Goal: Check status: Check status

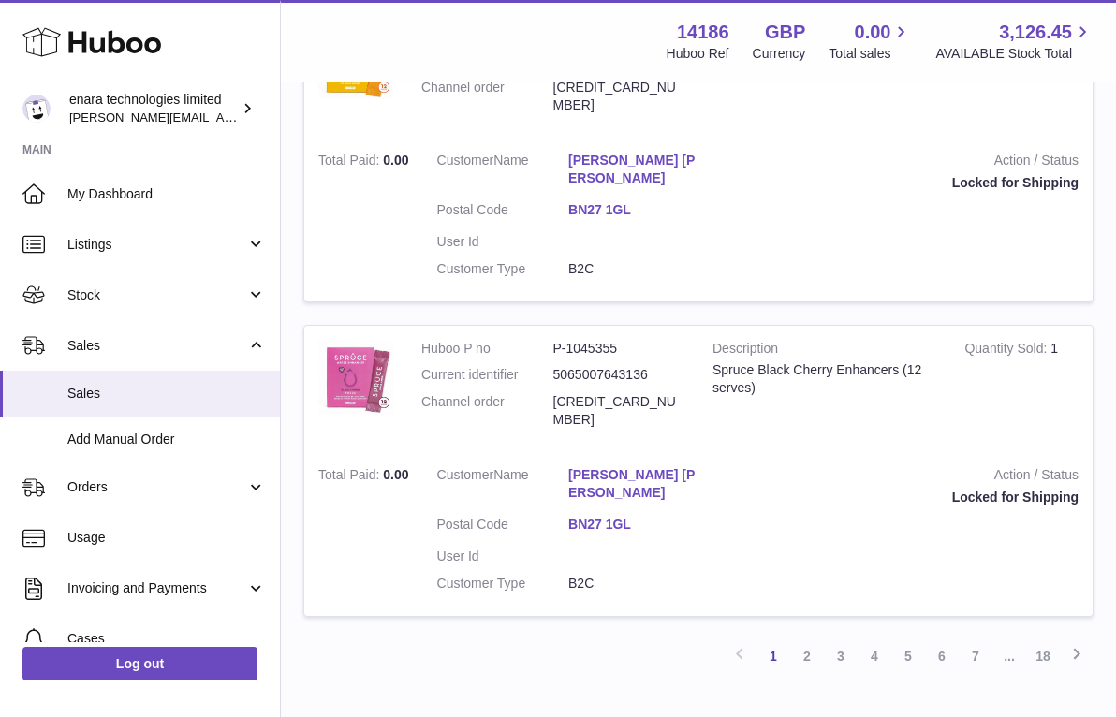
scroll to position [2699, 0]
click at [1046, 640] on link "18" at bounding box center [1043, 657] width 34 height 34
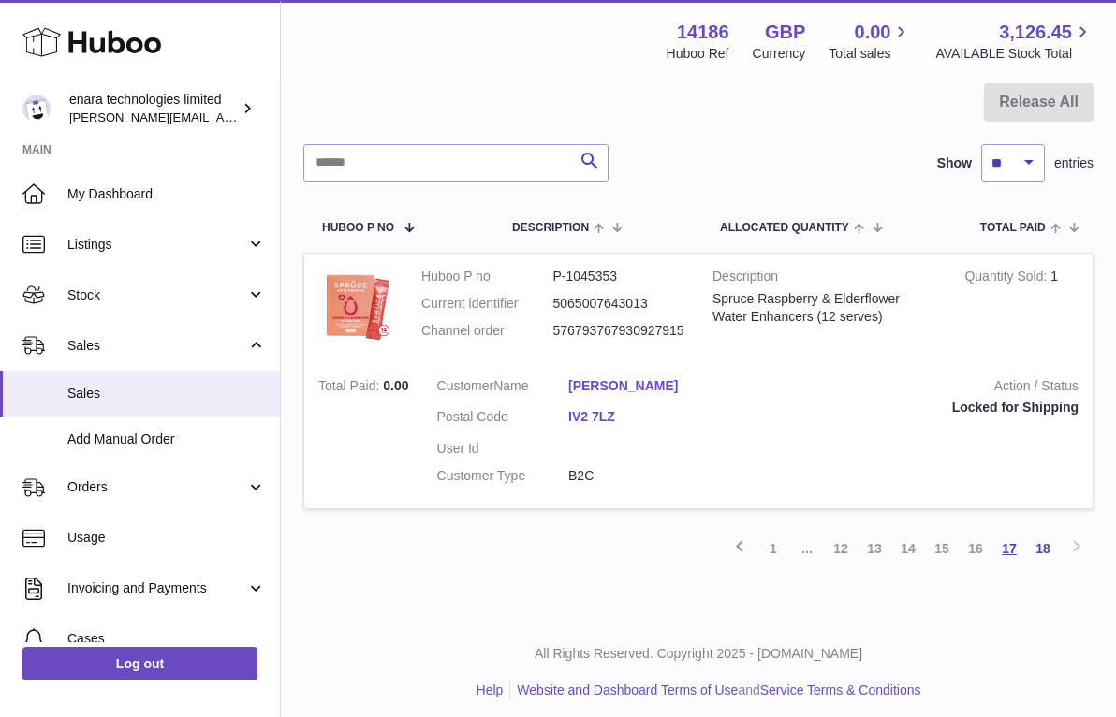
click at [1013, 533] on link "17" at bounding box center [1009, 549] width 34 height 34
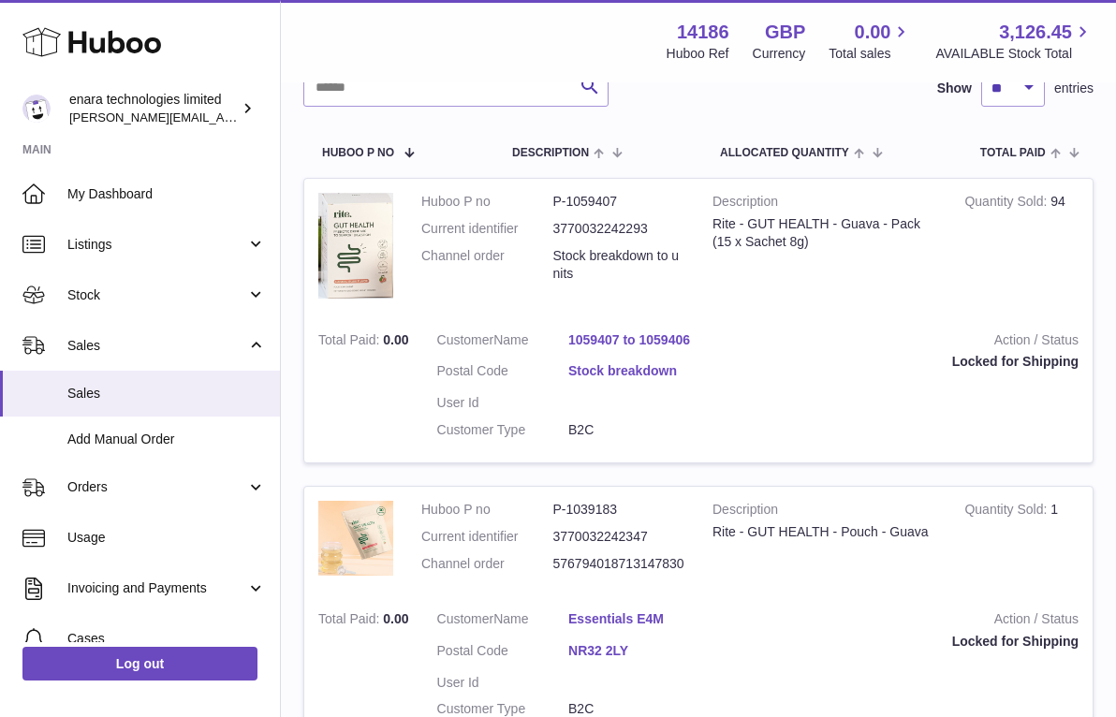
scroll to position [274, 0]
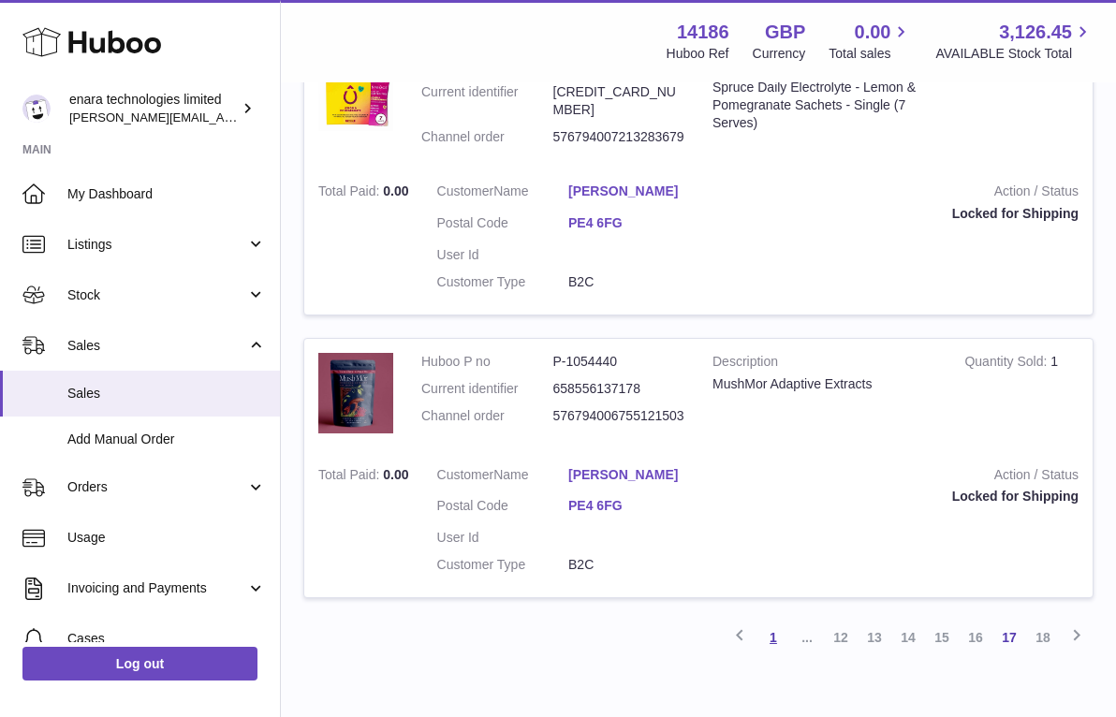
click at [773, 621] on link "1" at bounding box center [773, 638] width 34 height 34
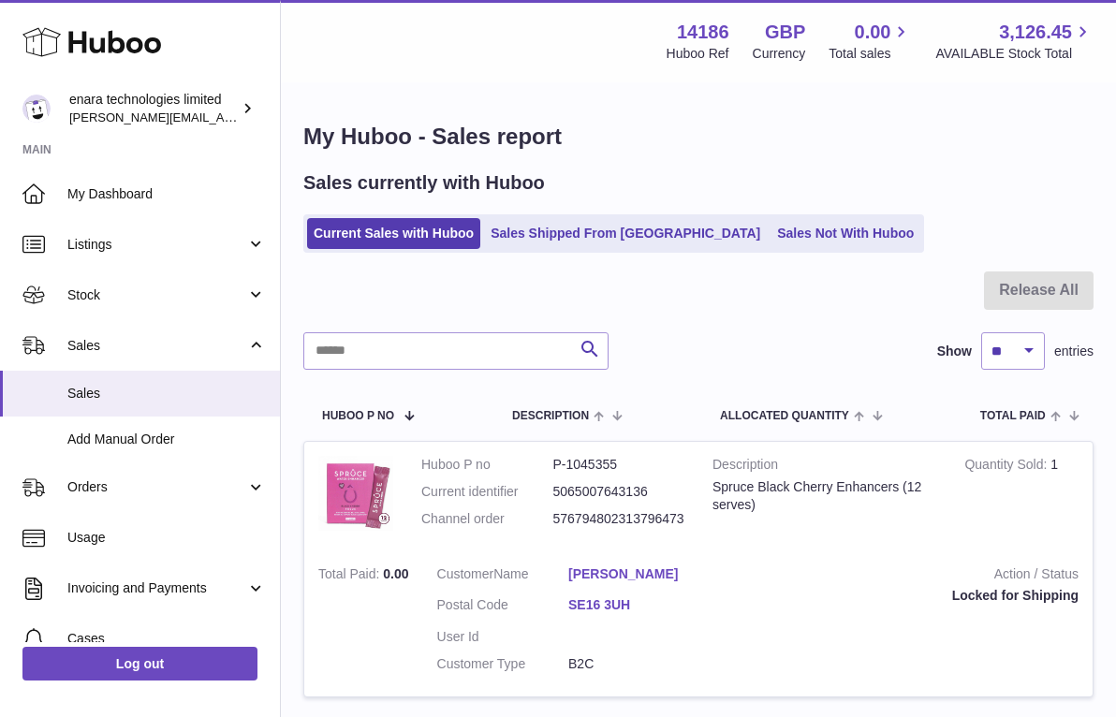
click at [862, 203] on div "Sales currently with Huboo Current Sales with Huboo Sales Shipped From Huboo Sa…" at bounding box center [698, 211] width 790 height 82
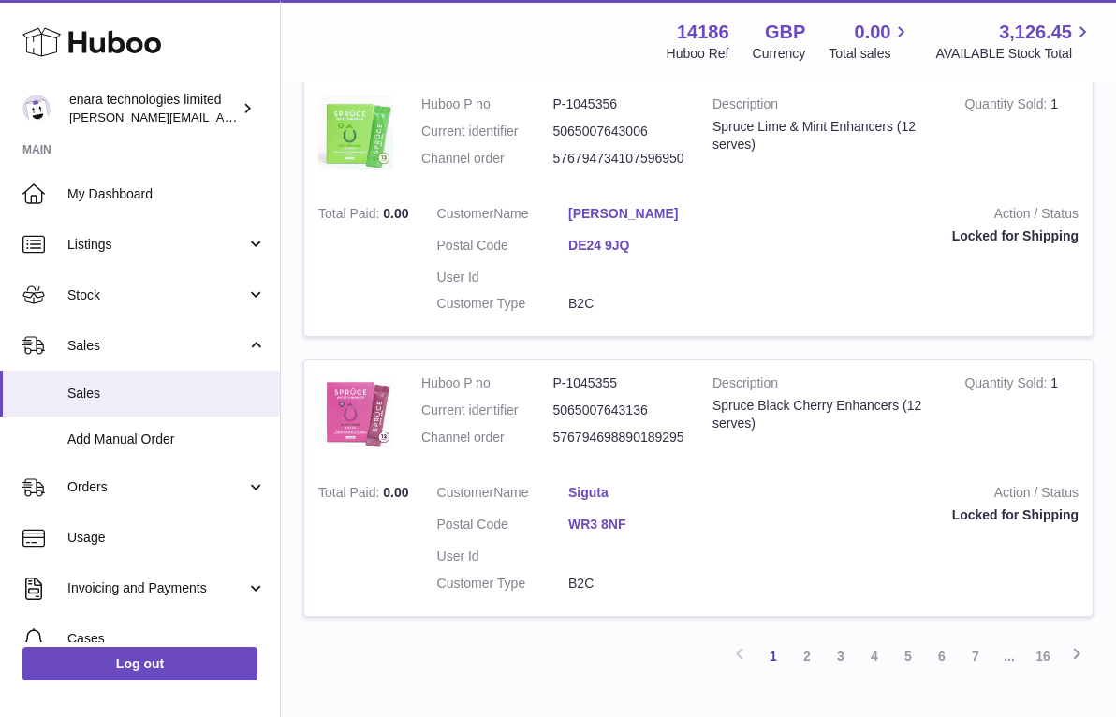
scroll to position [2699, 0]
click at [1039, 640] on link "16" at bounding box center [1043, 657] width 34 height 34
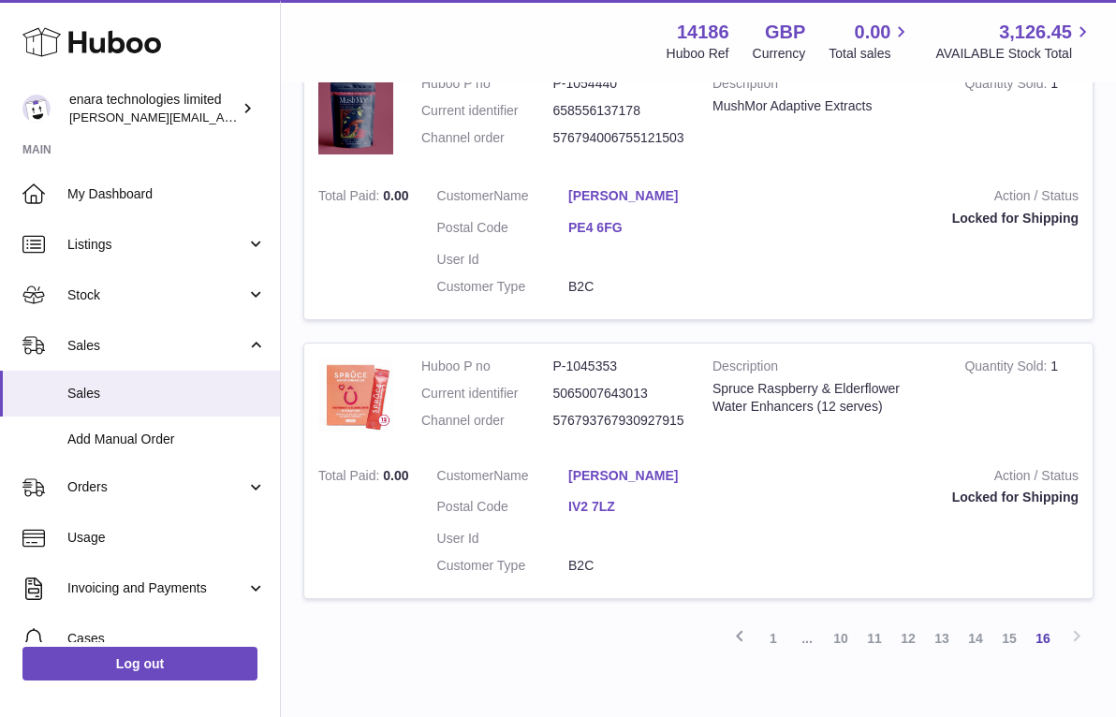
scroll to position [2679, 0]
click at [1012, 623] on link "15" at bounding box center [1009, 640] width 34 height 34
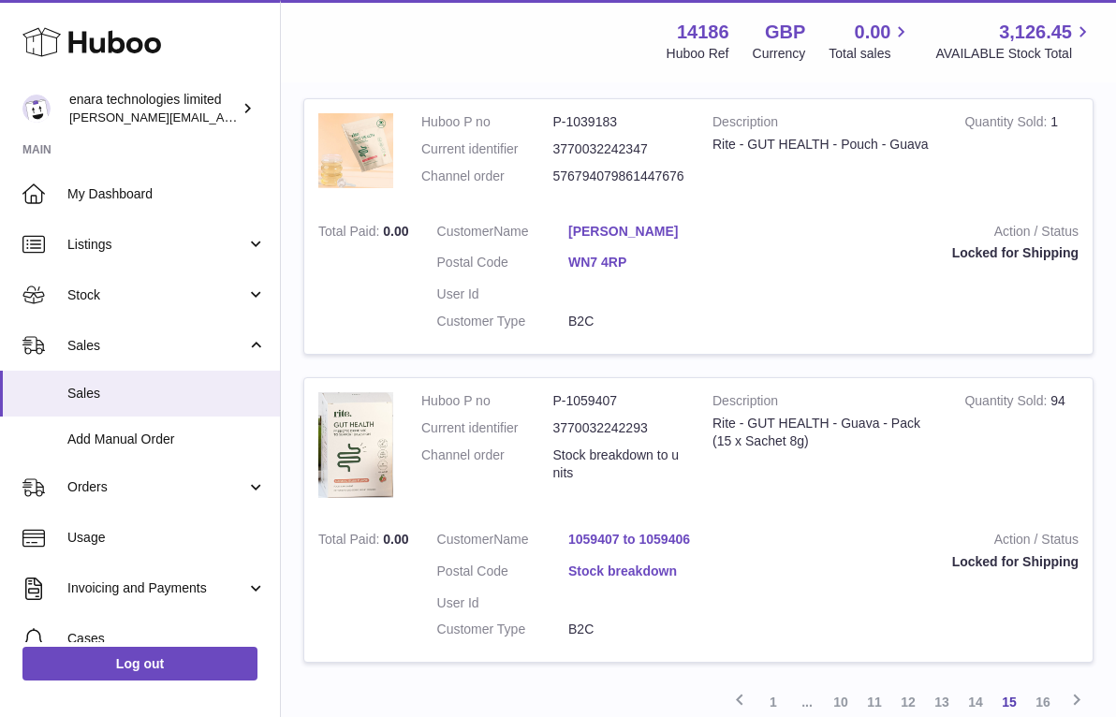
scroll to position [2685, 0]
click at [1049, 686] on link "16" at bounding box center [1043, 703] width 34 height 34
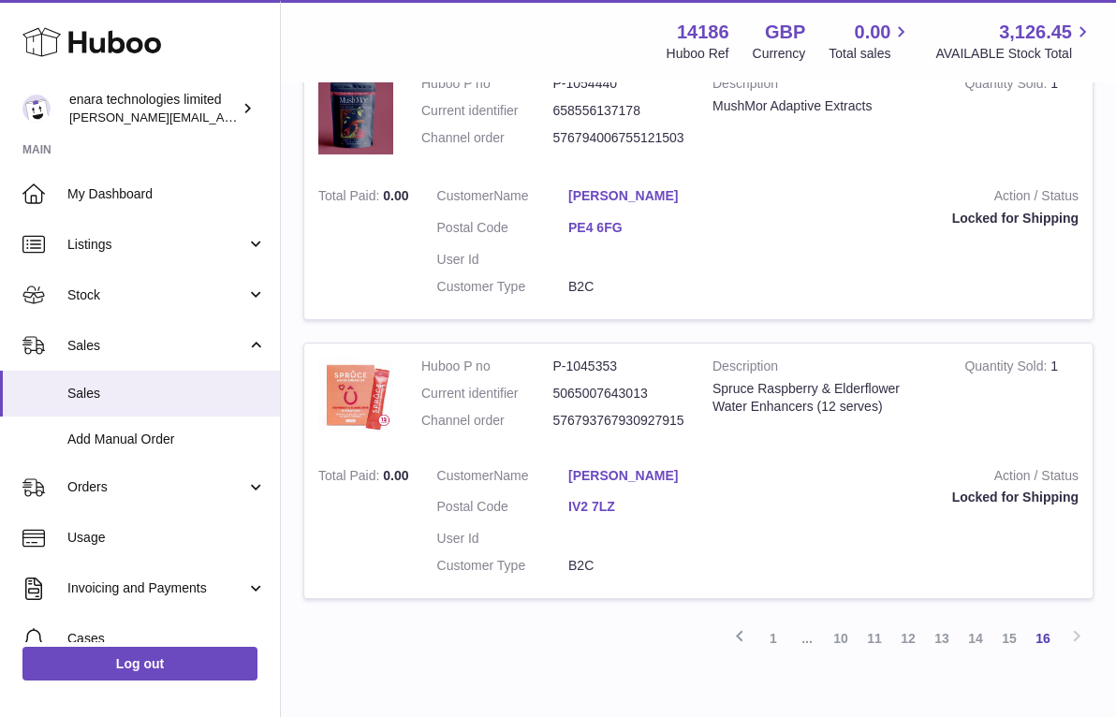
scroll to position [2679, 0]
click at [942, 623] on link "13" at bounding box center [942, 640] width 34 height 34
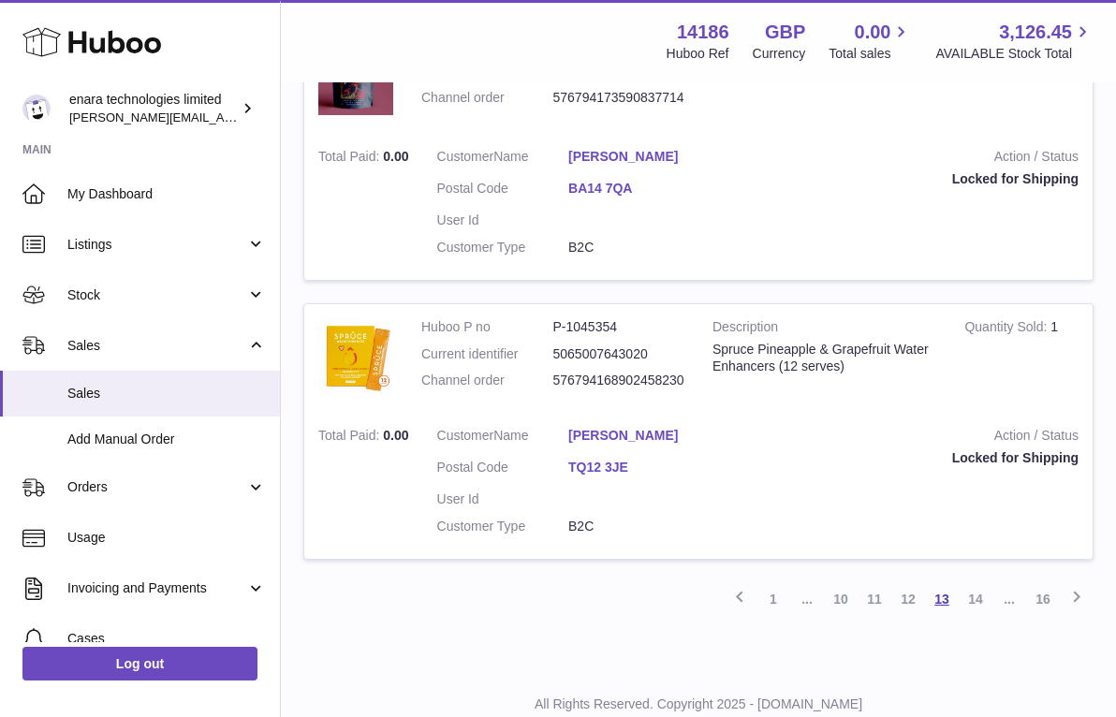
scroll to position [2671, 0]
click at [1046, 583] on link "16" at bounding box center [1043, 600] width 34 height 34
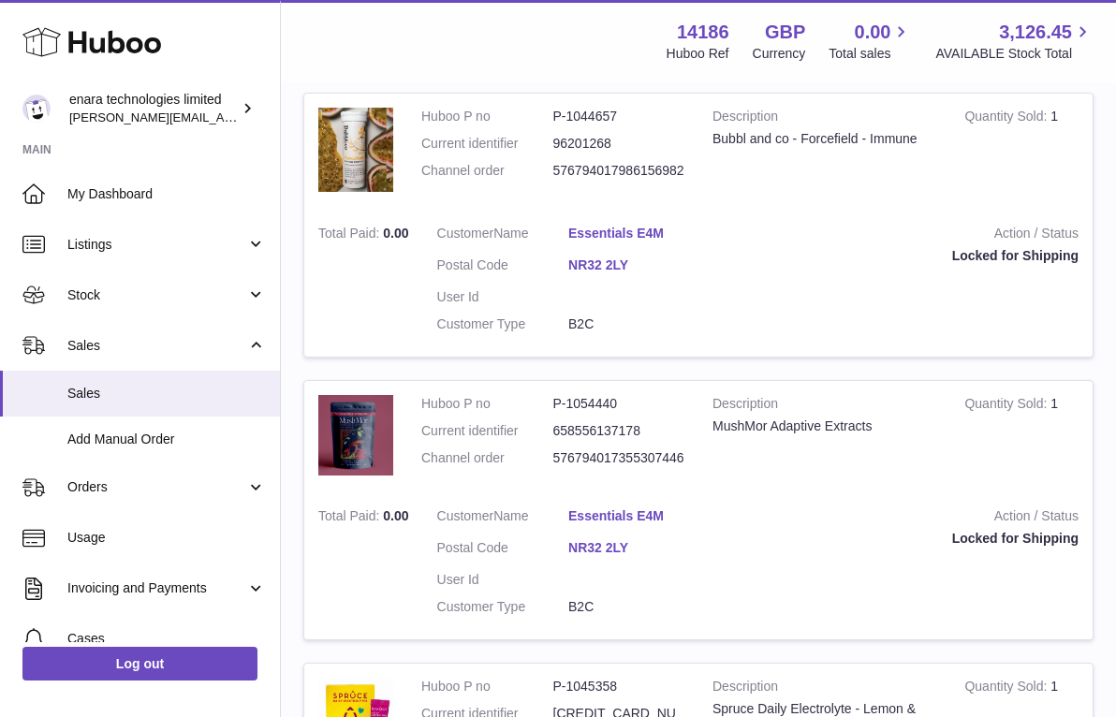
scroll to position [84, 0]
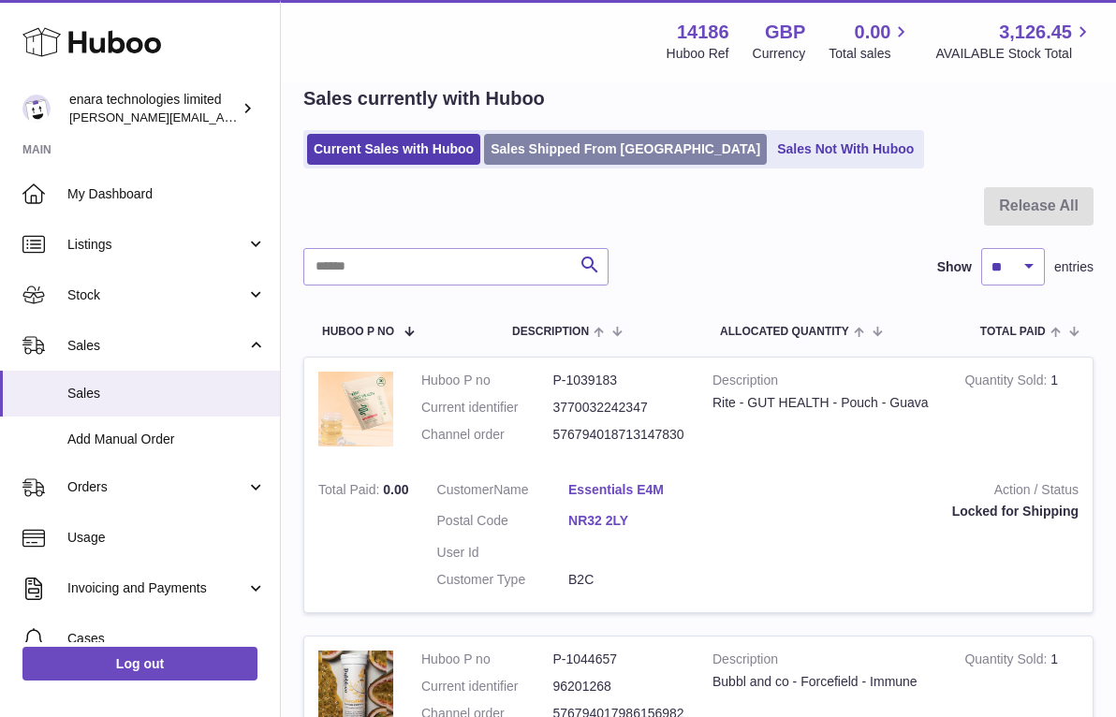
click at [576, 141] on link "Sales Shipped From [GEOGRAPHIC_DATA]" at bounding box center [625, 149] width 283 height 31
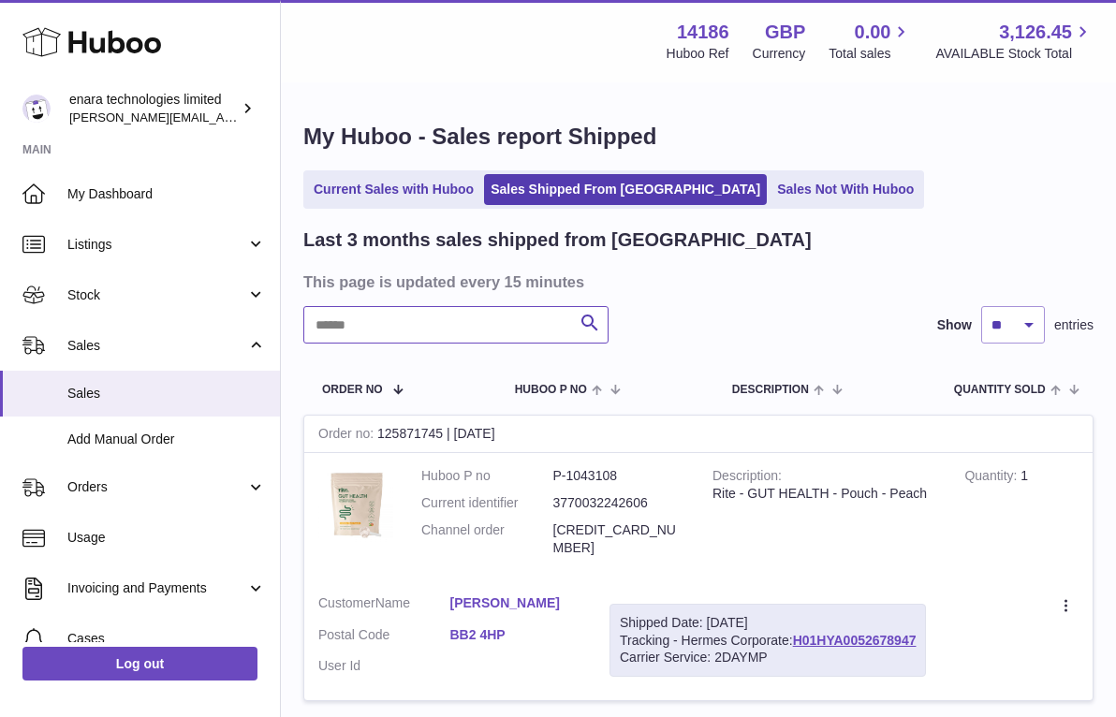
click at [521, 318] on input "text" at bounding box center [455, 324] width 305 height 37
paste input "**********"
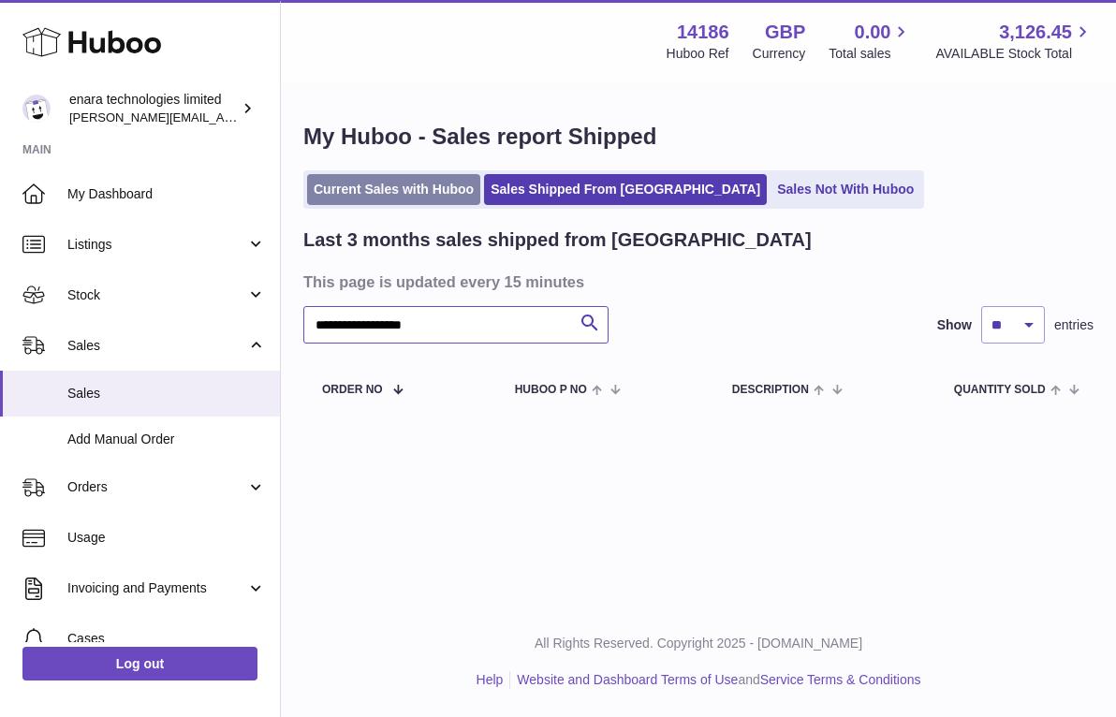
type input "**********"
click at [419, 195] on link "Current Sales with Huboo" at bounding box center [393, 189] width 173 height 31
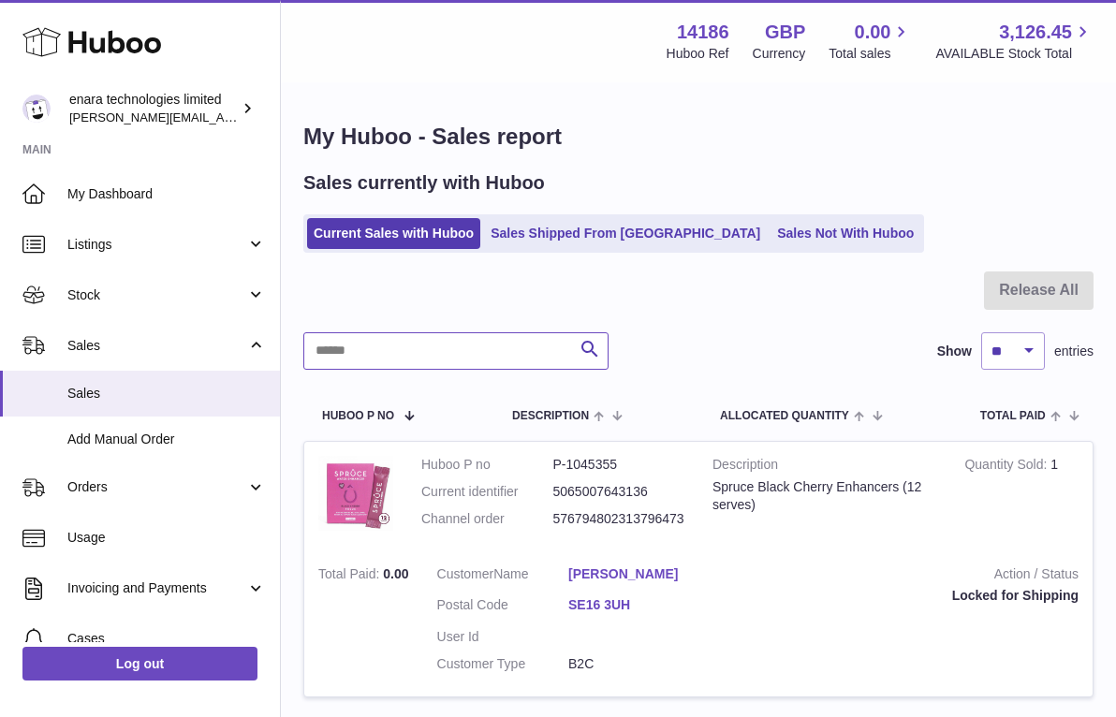
click at [500, 352] on input "text" at bounding box center [455, 350] width 305 height 37
paste input "**********"
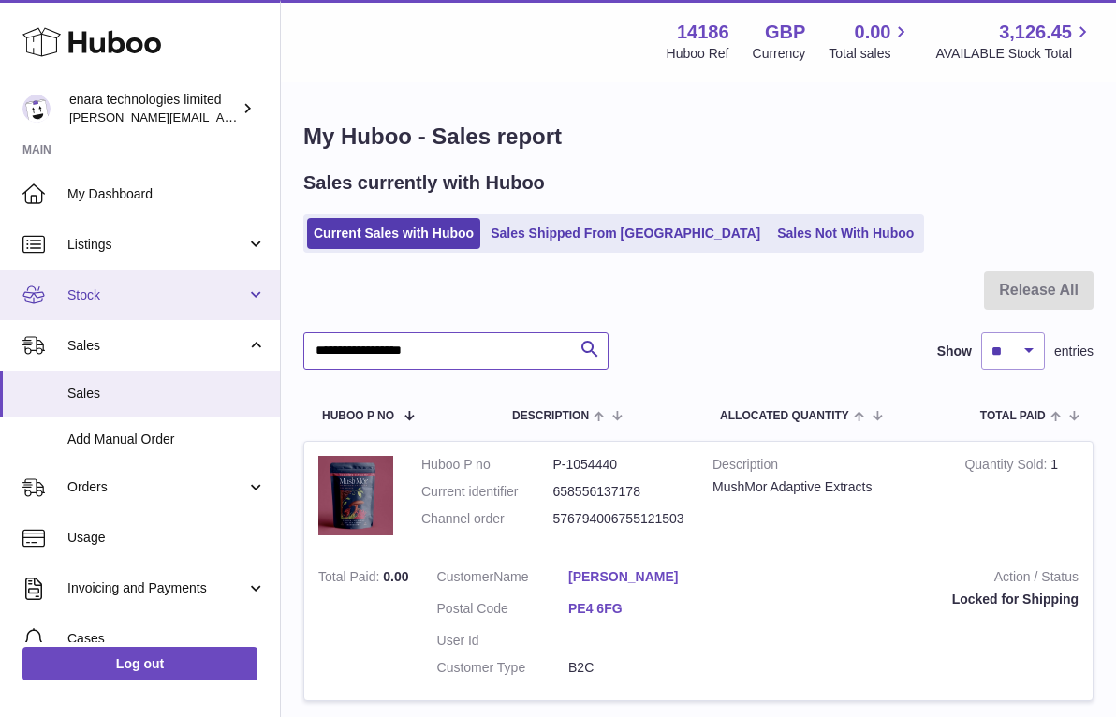
drag, startPoint x: 482, startPoint y: 346, endPoint x: 100, endPoint y: 316, distance: 383.2
click at [106, 317] on div "Huboo enara technologies limited Dee@enara.co Main My Dashboard Listings Not wi…" at bounding box center [558, 436] width 1116 height 872
paste input "text"
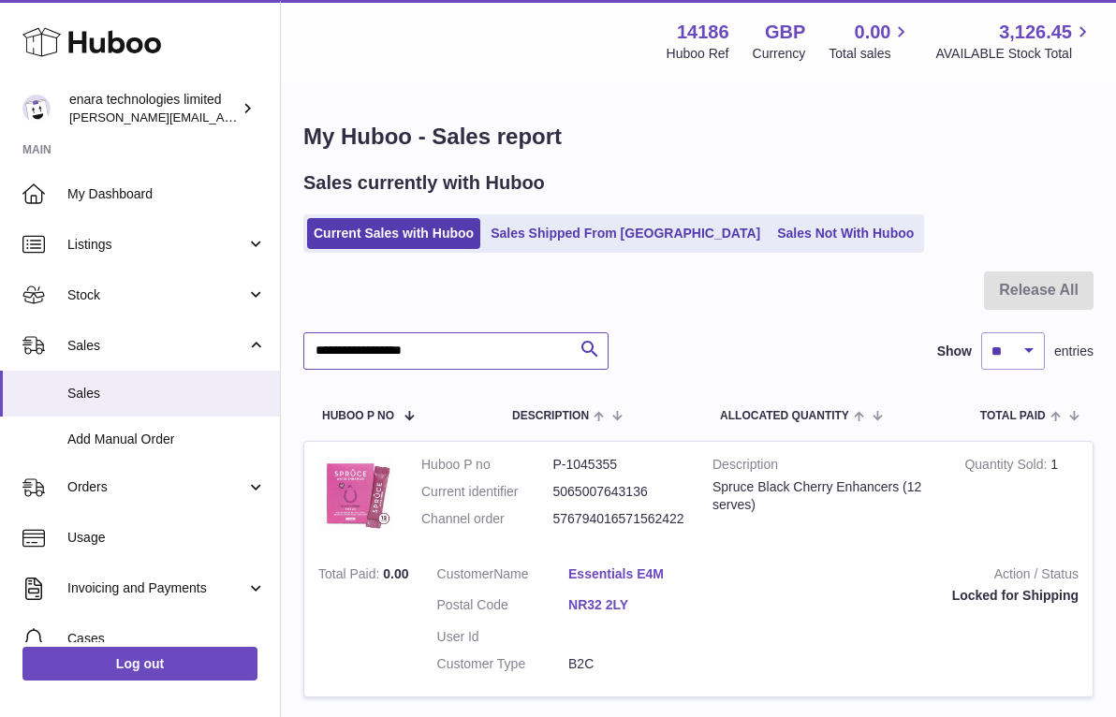
drag, startPoint x: 499, startPoint y: 355, endPoint x: -16, endPoint y: 228, distance: 530.2
click at [0, 228] on html ".st0{fill:#141414;}" at bounding box center [558, 358] width 1116 height 717
paste input "text"
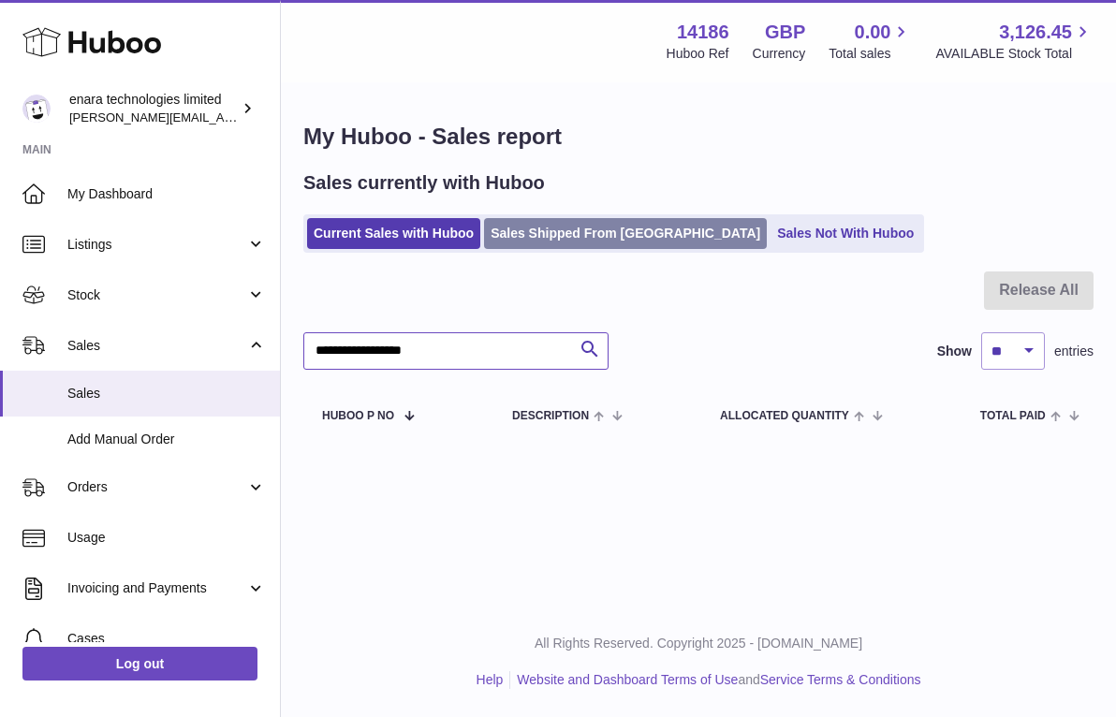
type input "**********"
click at [556, 244] on link "Sales Shipped From [GEOGRAPHIC_DATA]" at bounding box center [625, 233] width 283 height 31
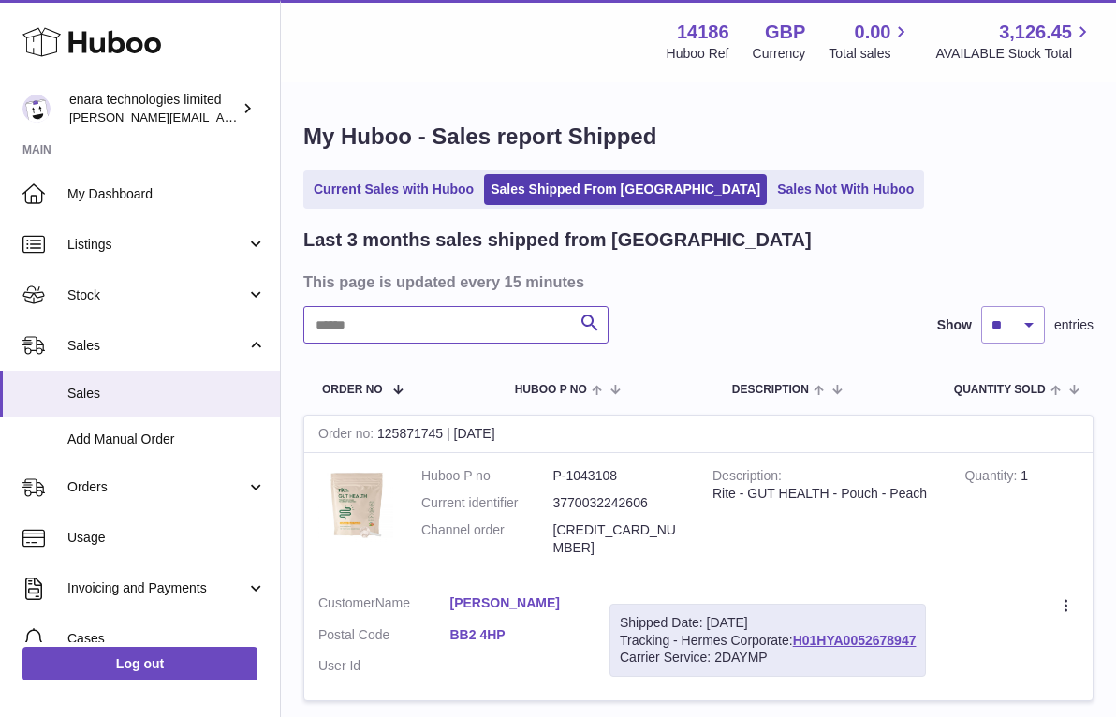
click at [547, 321] on input "text" at bounding box center [455, 324] width 305 height 37
paste input "**********"
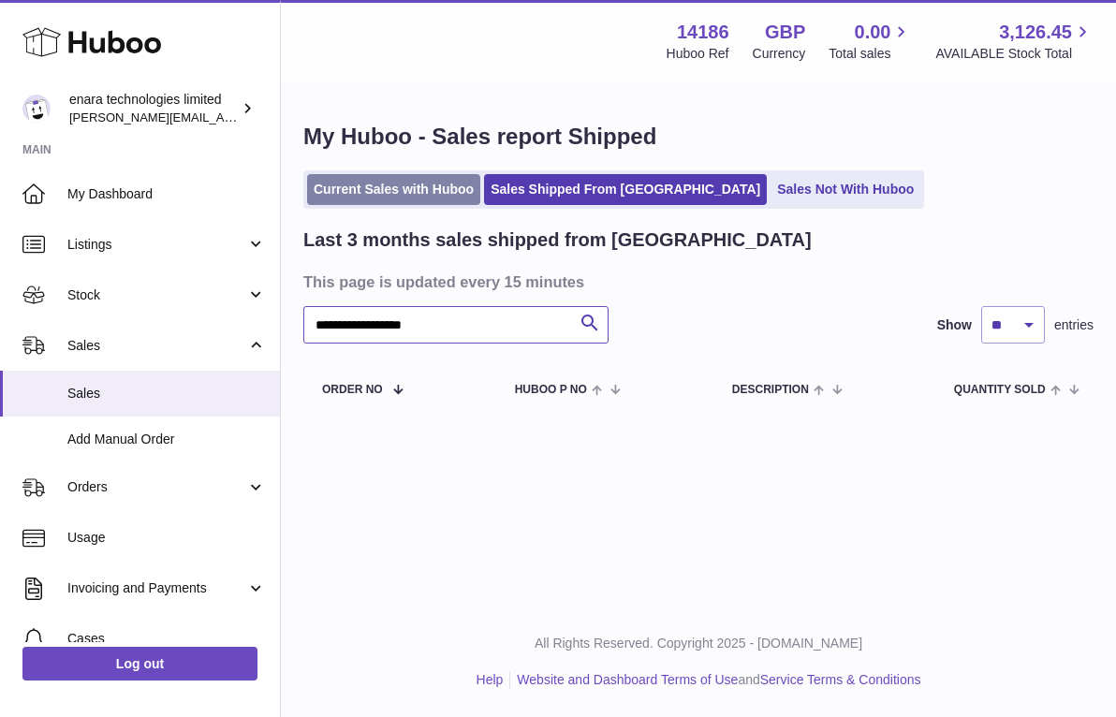
type input "**********"
click at [415, 181] on link "Current Sales with Huboo" at bounding box center [393, 189] width 173 height 31
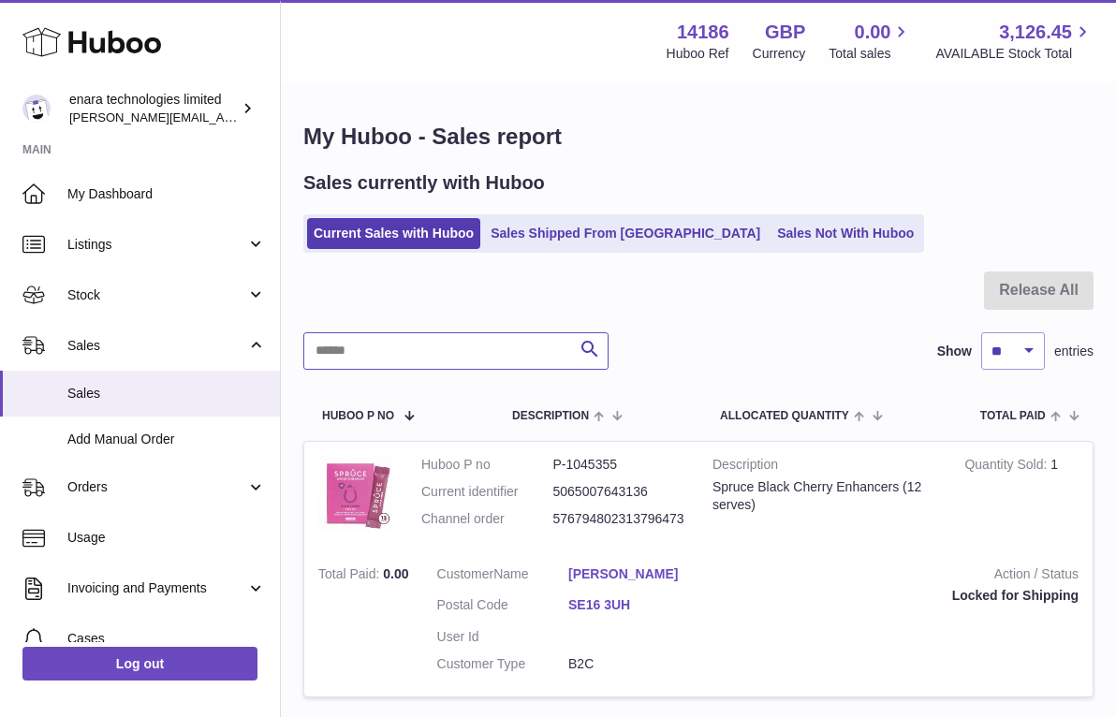
click at [535, 353] on input "text" at bounding box center [455, 350] width 305 height 37
paste input "**********"
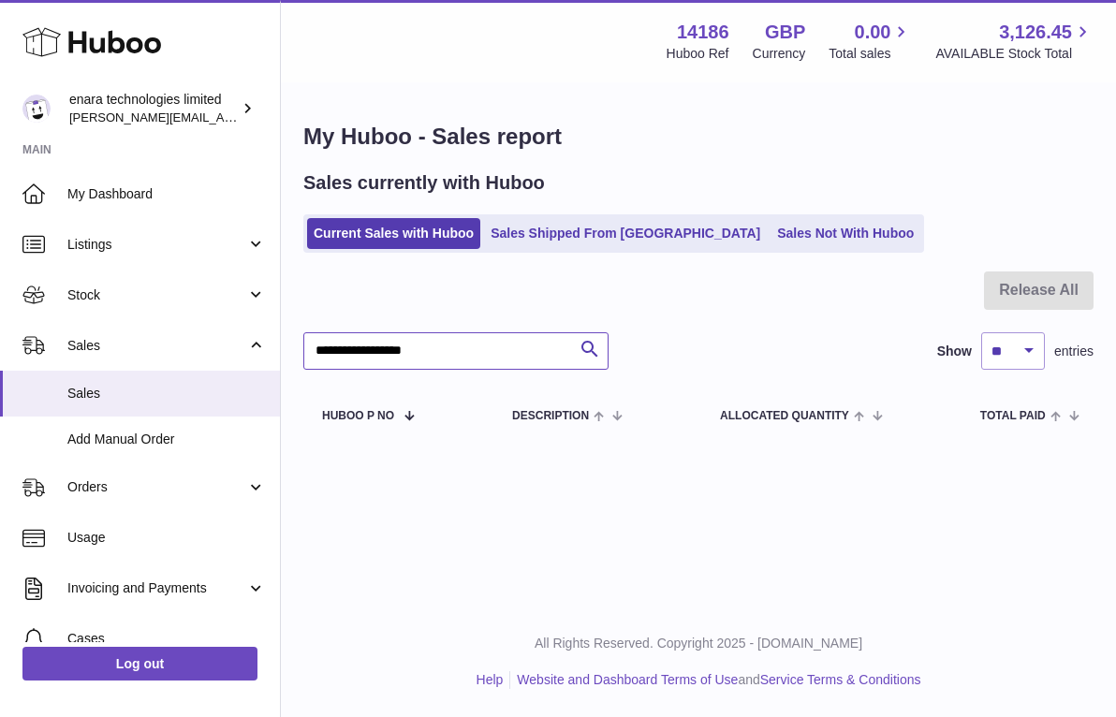
drag, startPoint x: 469, startPoint y: 346, endPoint x: -2, endPoint y: 262, distance: 478.4
click at [0, 262] on html ".st0{fill:#141414;}" at bounding box center [558, 358] width 1116 height 717
paste input "text"
type input "**********"
click at [583, 231] on link "Sales Shipped From [GEOGRAPHIC_DATA]" at bounding box center [625, 233] width 283 height 31
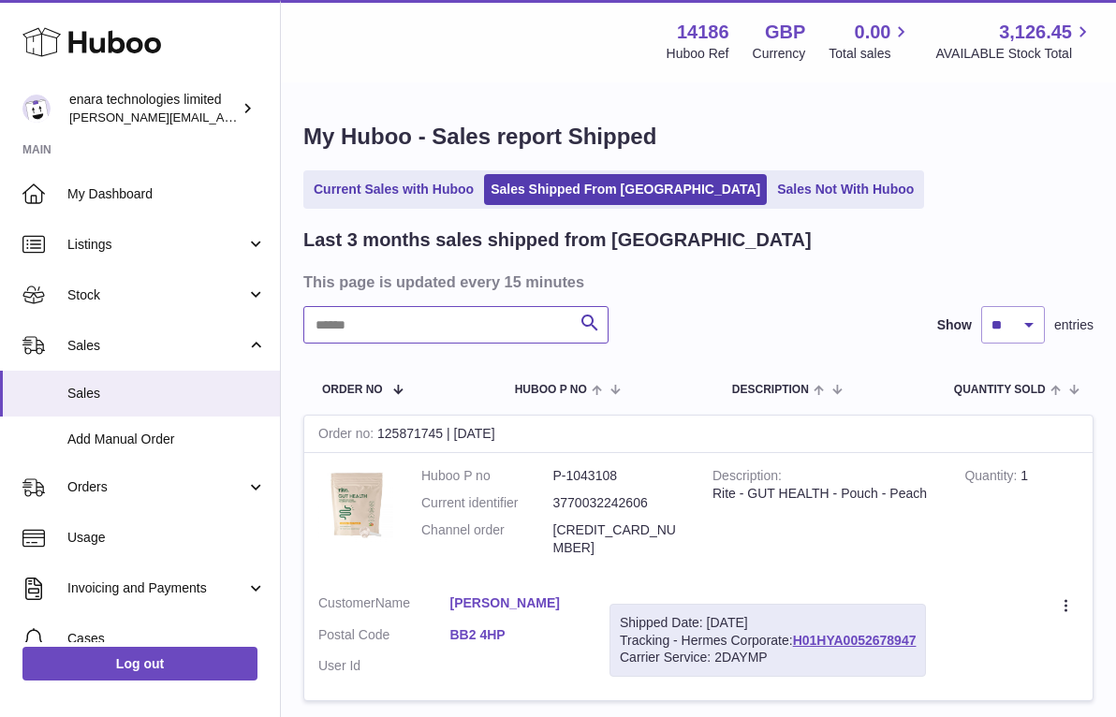
click at [525, 331] on input "text" at bounding box center [455, 324] width 305 height 37
paste input "**********"
type input "**********"
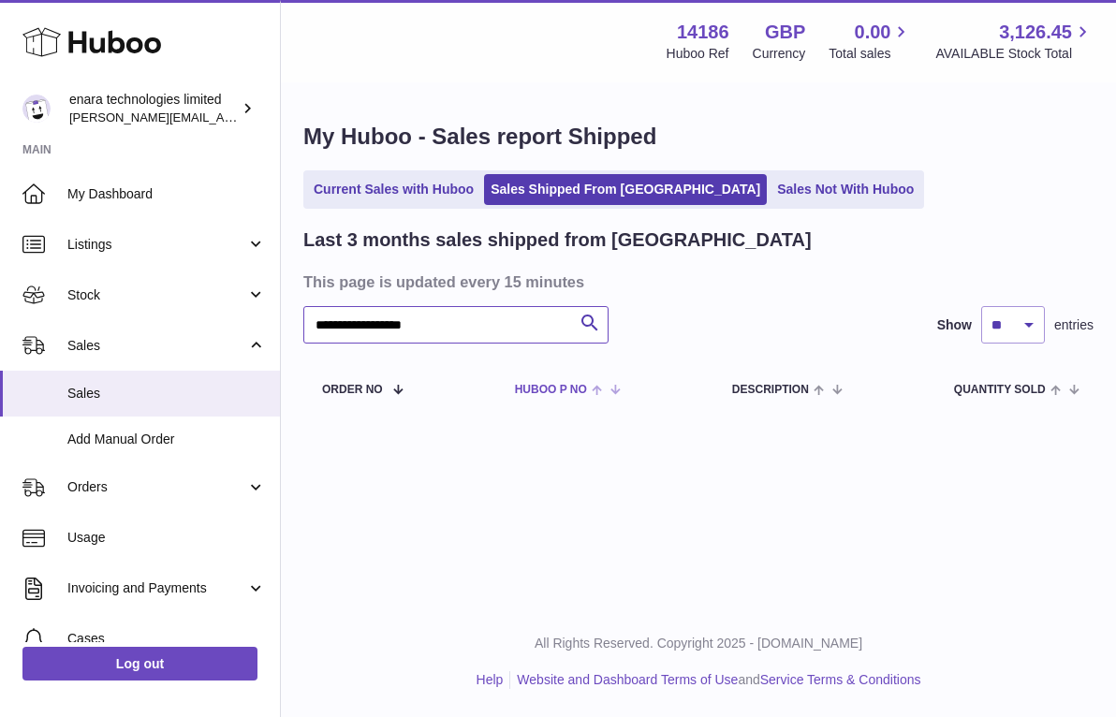
drag, startPoint x: 485, startPoint y: 314, endPoint x: 523, endPoint y: 366, distance: 65.0
click at [523, 372] on div "**********" at bounding box center [698, 321] width 790 height 187
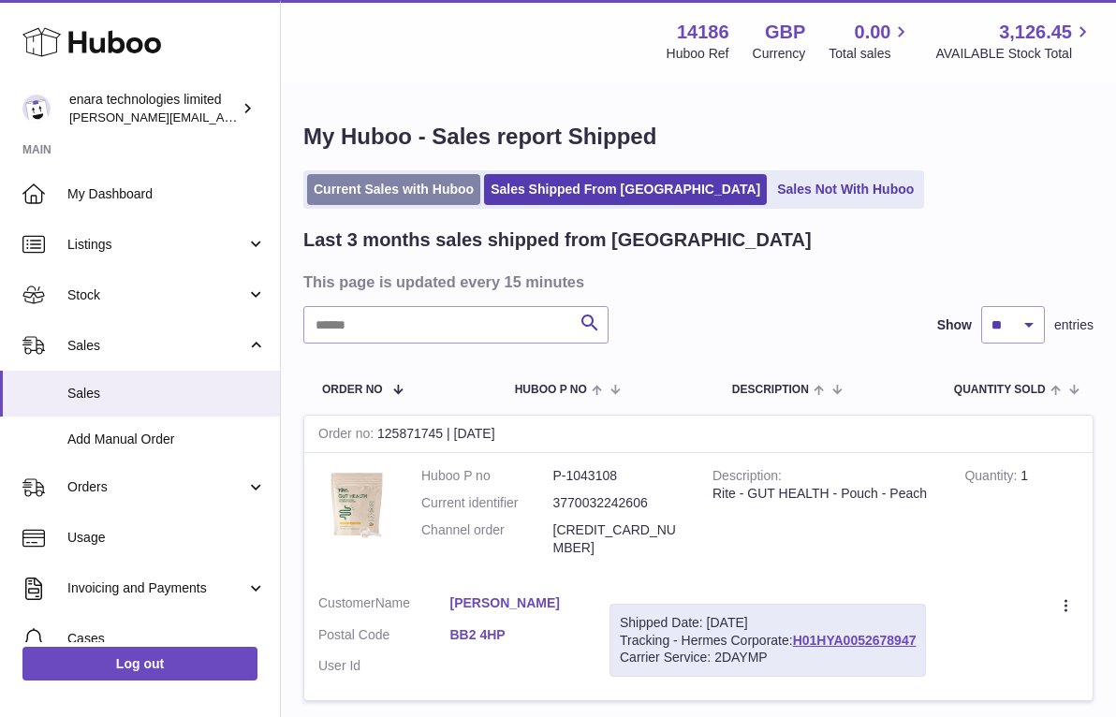
click at [434, 185] on link "Current Sales with Huboo" at bounding box center [393, 189] width 173 height 31
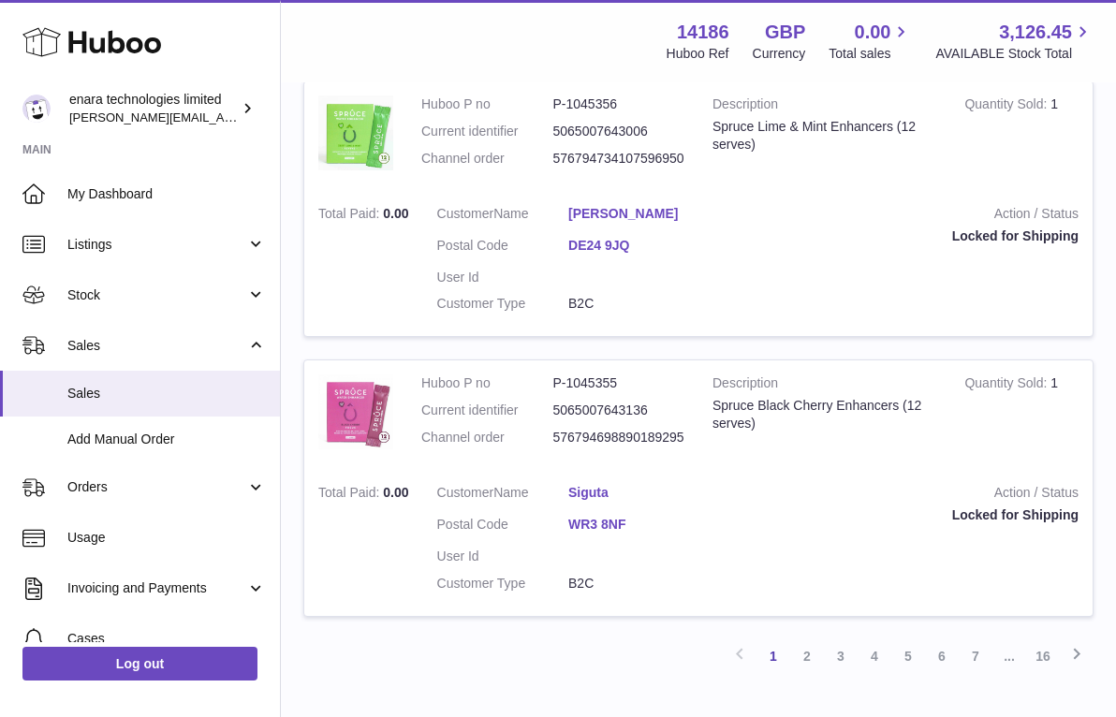
scroll to position [2699, 0]
click at [1039, 640] on link "16" at bounding box center [1043, 657] width 34 height 34
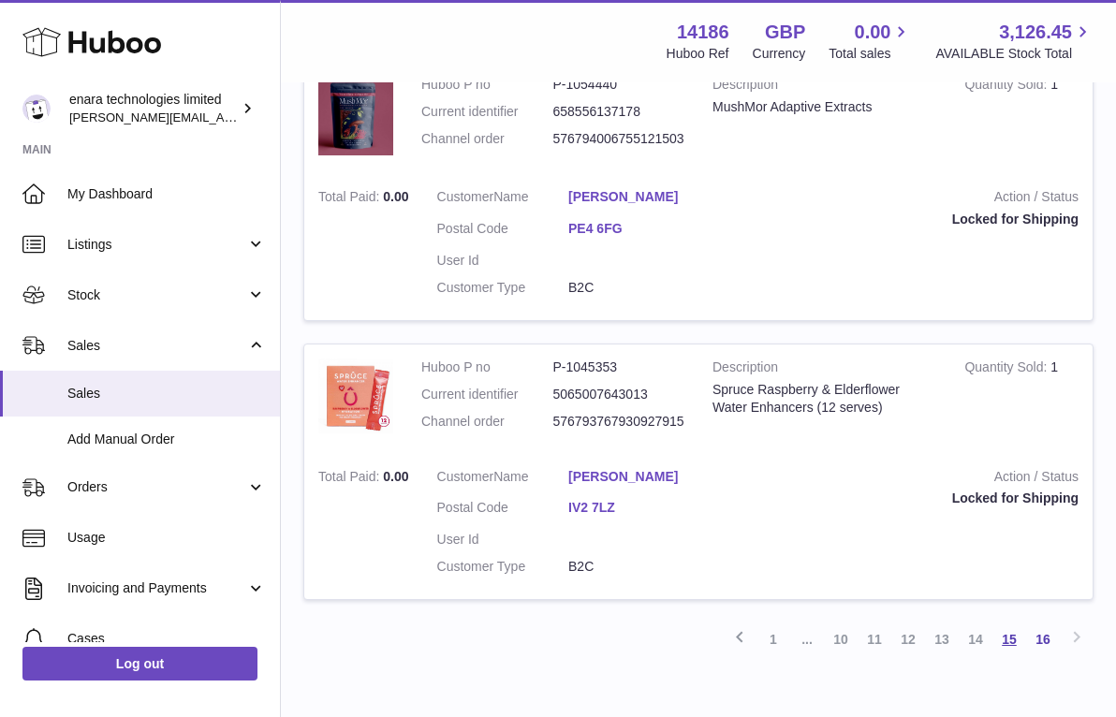
click at [1006, 623] on link "15" at bounding box center [1009, 640] width 34 height 34
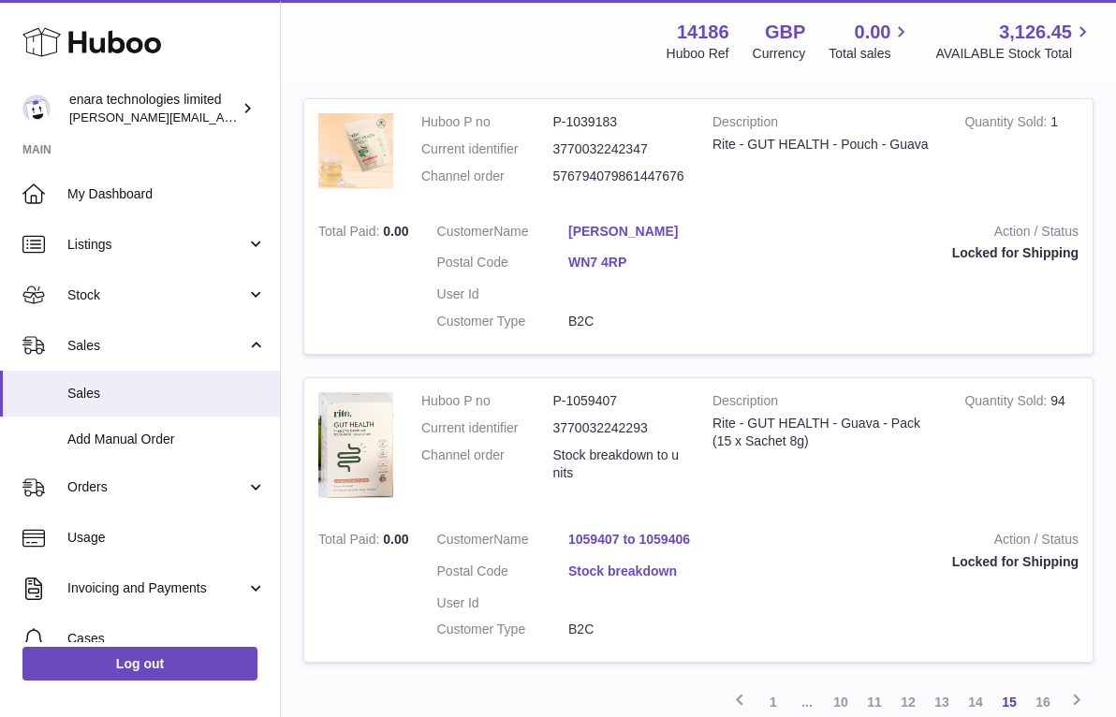
scroll to position [2685, 0]
click at [979, 686] on link "14" at bounding box center [976, 703] width 34 height 34
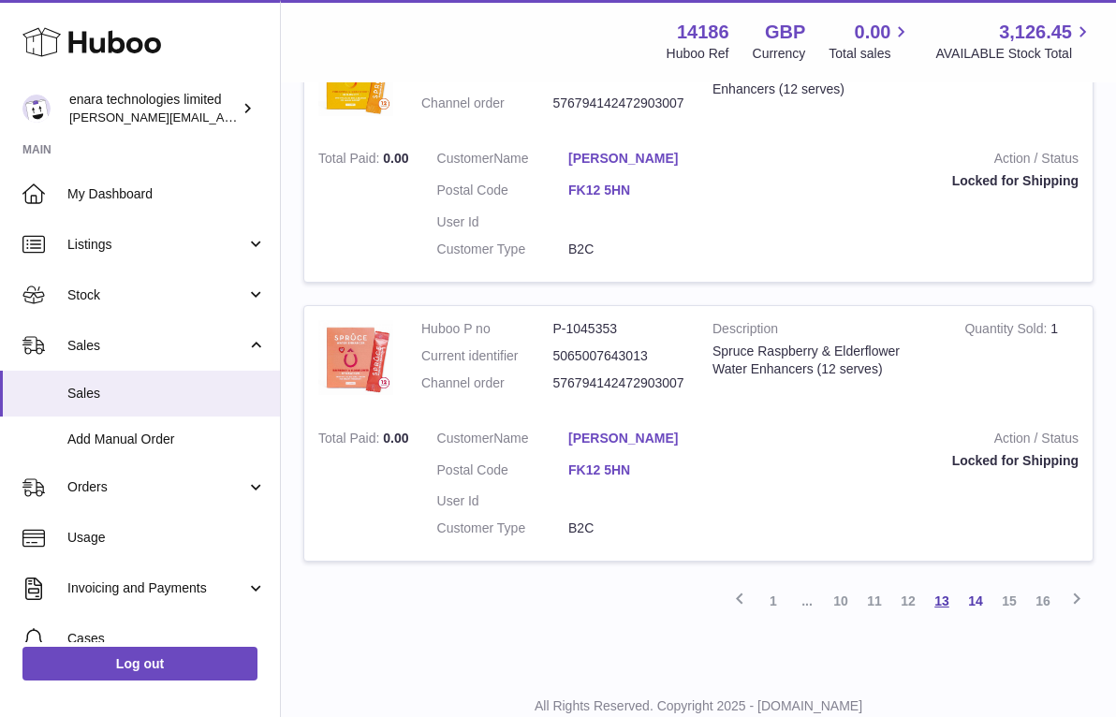
click at [941, 584] on link "13" at bounding box center [942, 601] width 34 height 34
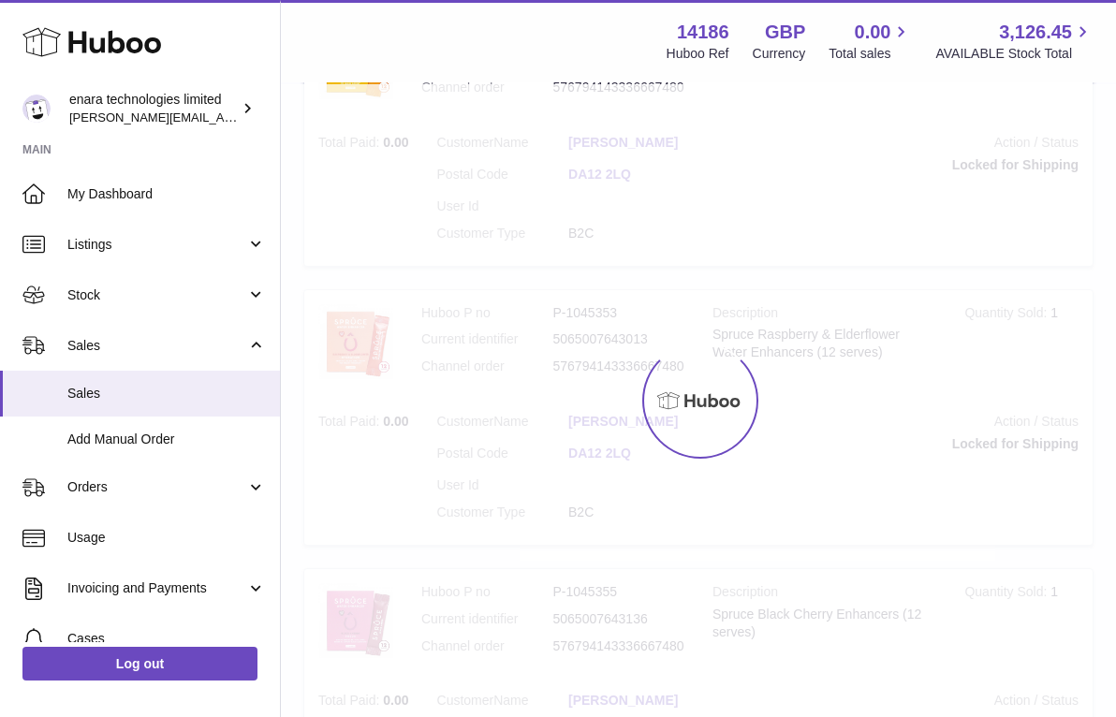
scroll to position [84, 0]
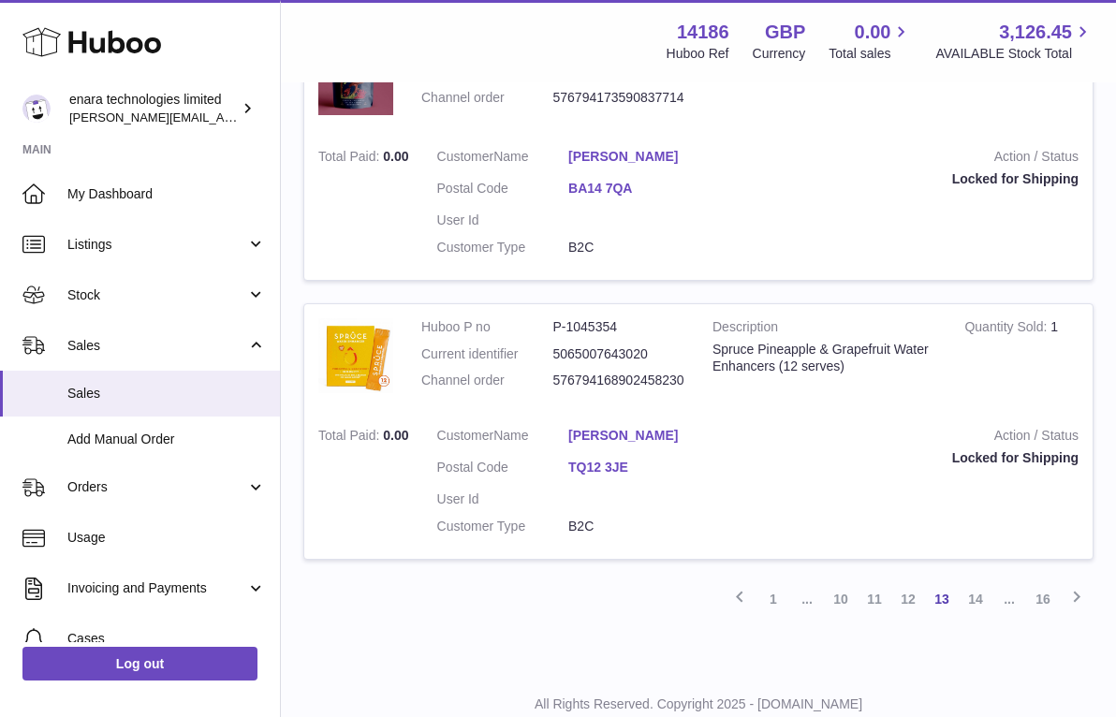
scroll to position [2671, 0]
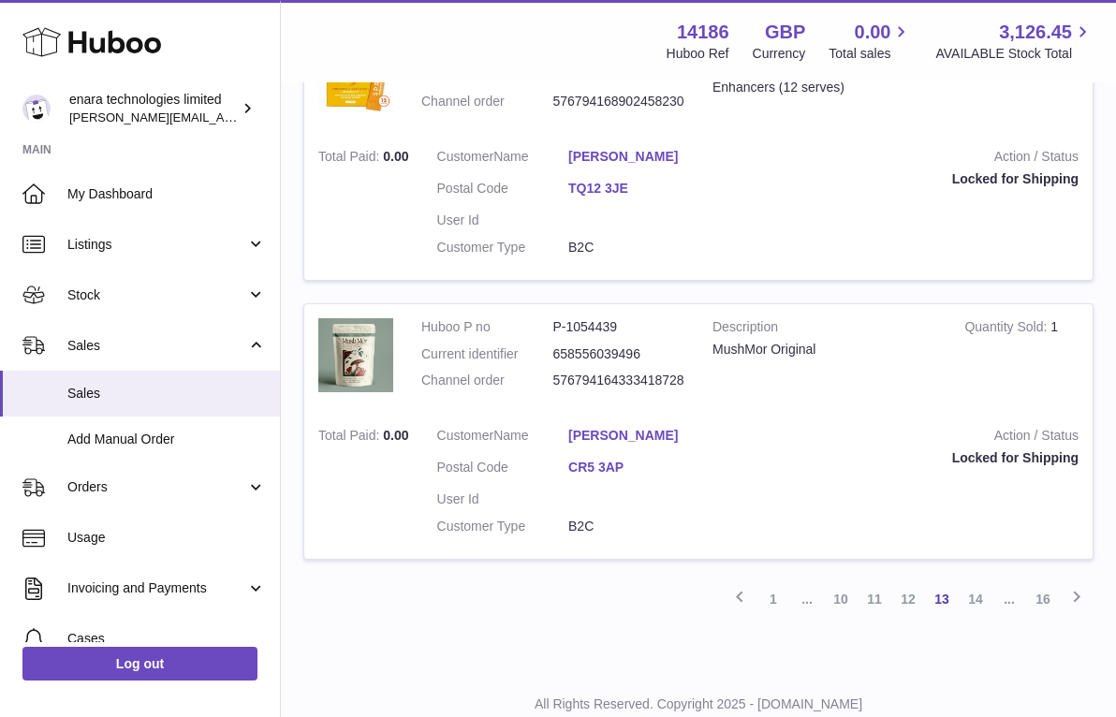
scroll to position [2671, 0]
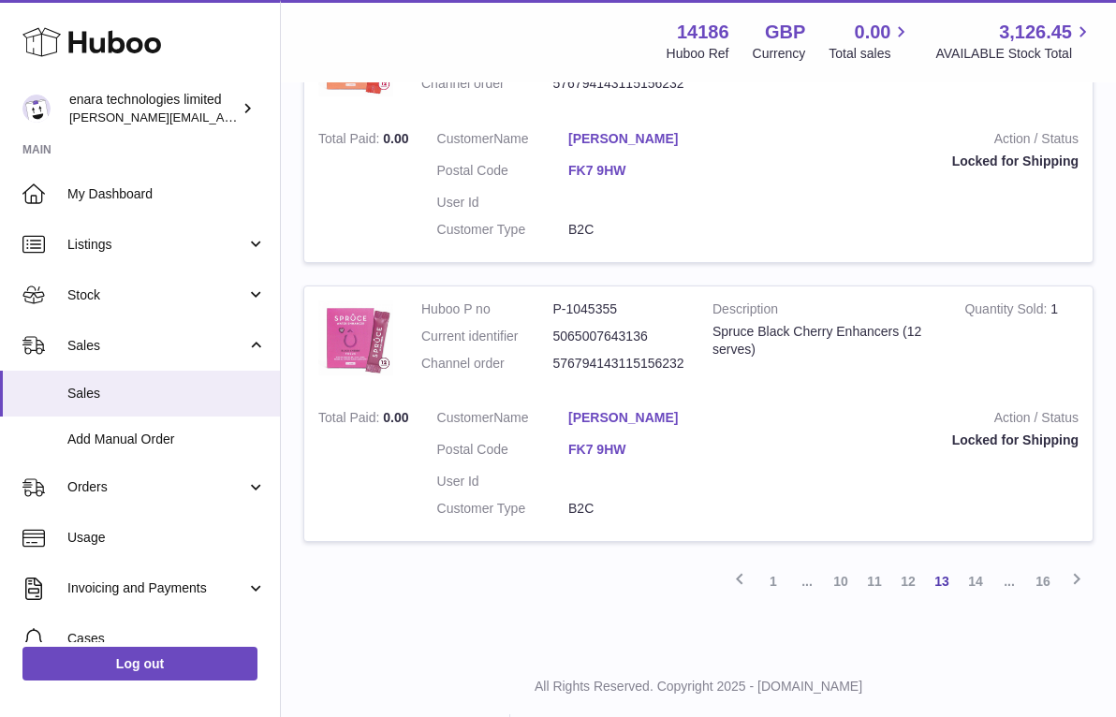
scroll to position [2671, 0]
